Goal: Task Accomplishment & Management: Use online tool/utility

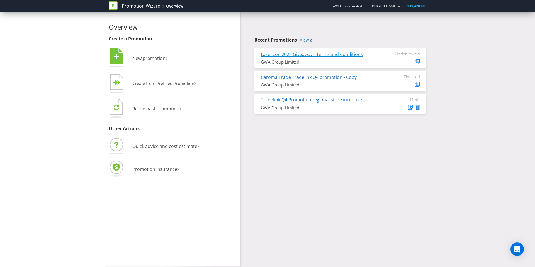
click at [348, 53] on link "LaserCon 2025 Giveaway - Terms and Conditions" at bounding box center [312, 54] width 102 height 6
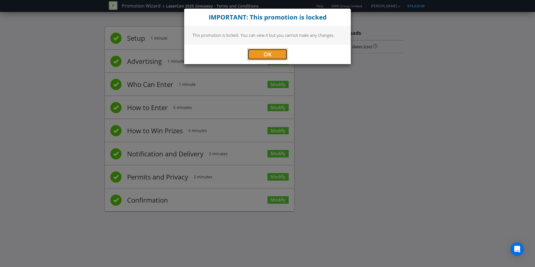
click at [266, 53] on span "OK" at bounding box center [268, 54] width 8 height 8
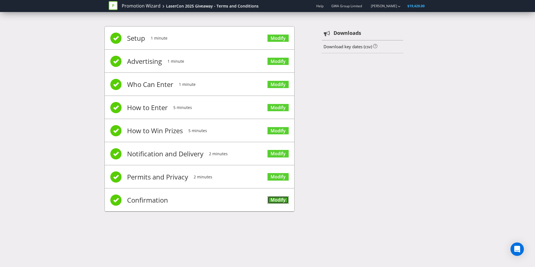
click at [282, 199] on link "Modify" at bounding box center [277, 200] width 21 height 8
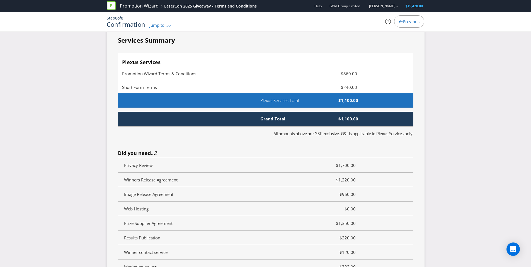
scroll to position [1176, 0]
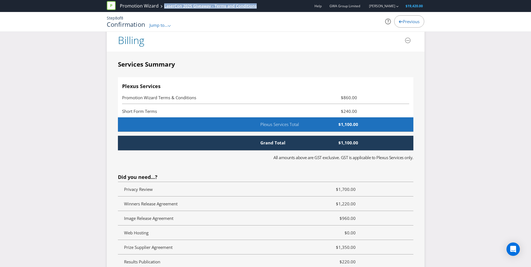
drag, startPoint x: 286, startPoint y: 6, endPoint x: 163, endPoint y: 6, distance: 123.2
click at [163, 6] on div "Promotion Wizard LaserCon 2025 Giveaway - Terms and Conditions Help GWA Group L…" at bounding box center [266, 6] width 318 height 12
copy div "LaserCon 2025 Giveaway - Terms and Conditions"
